Goal: Information Seeking & Learning: Learn about a topic

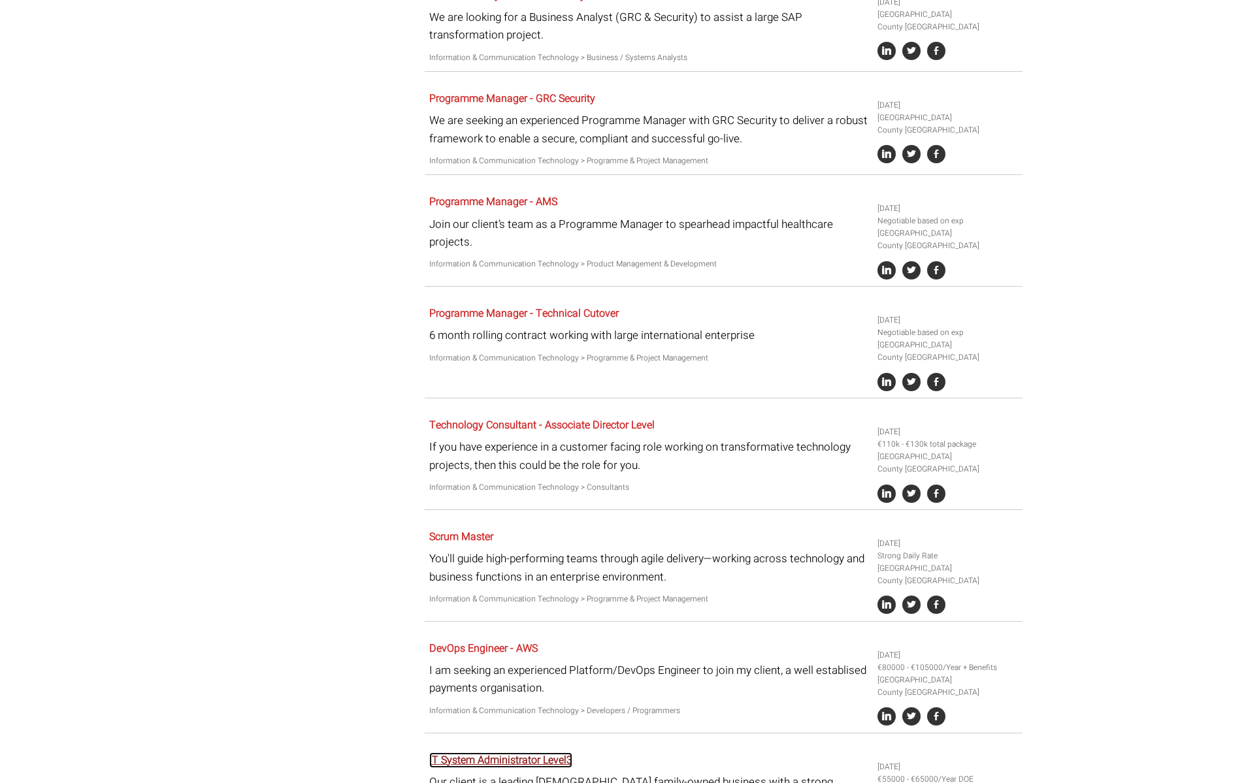
scroll to position [2565, 0]
